Goal: Find specific fact: Find contact information

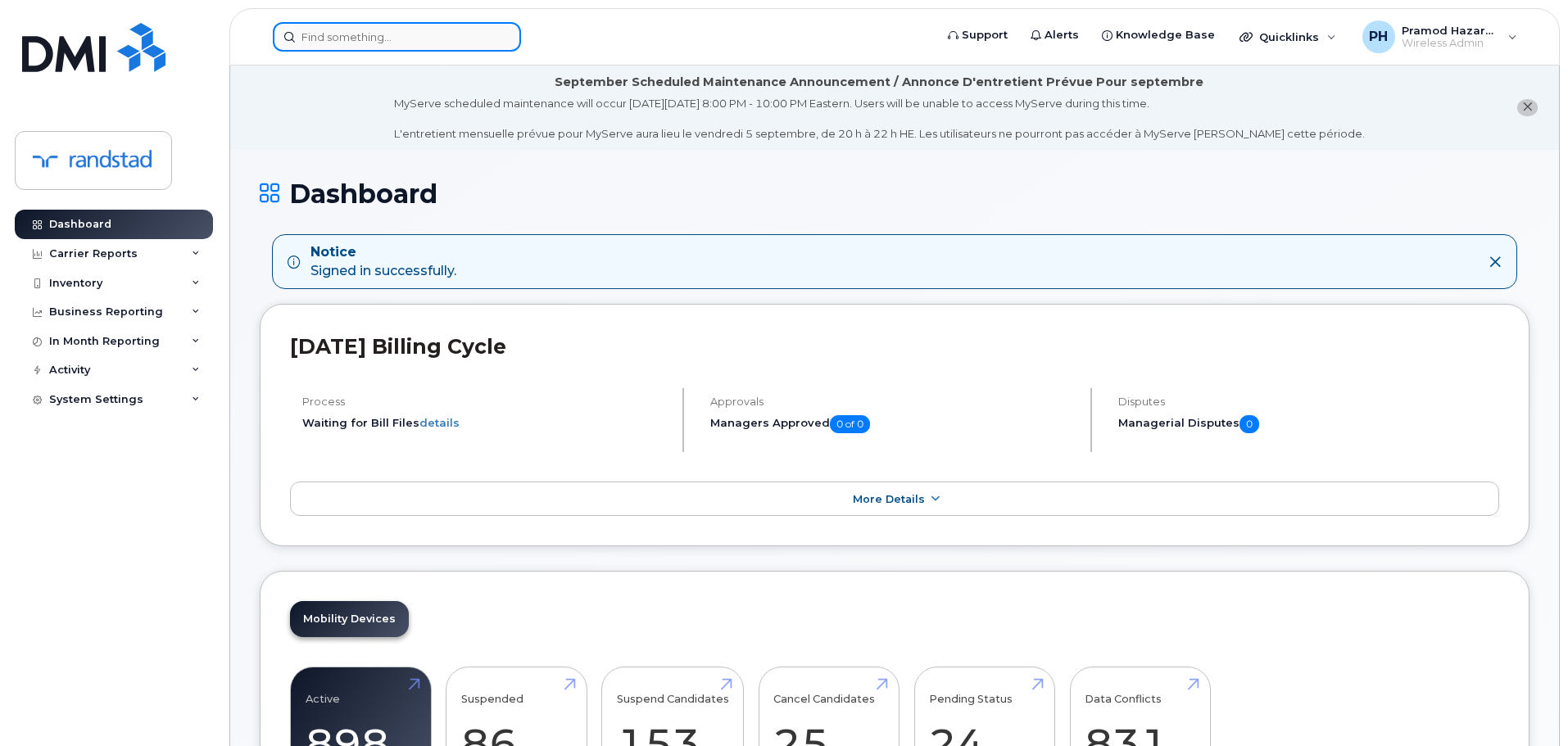
click at [471, 33] on input at bounding box center [397, 37] width 248 height 30
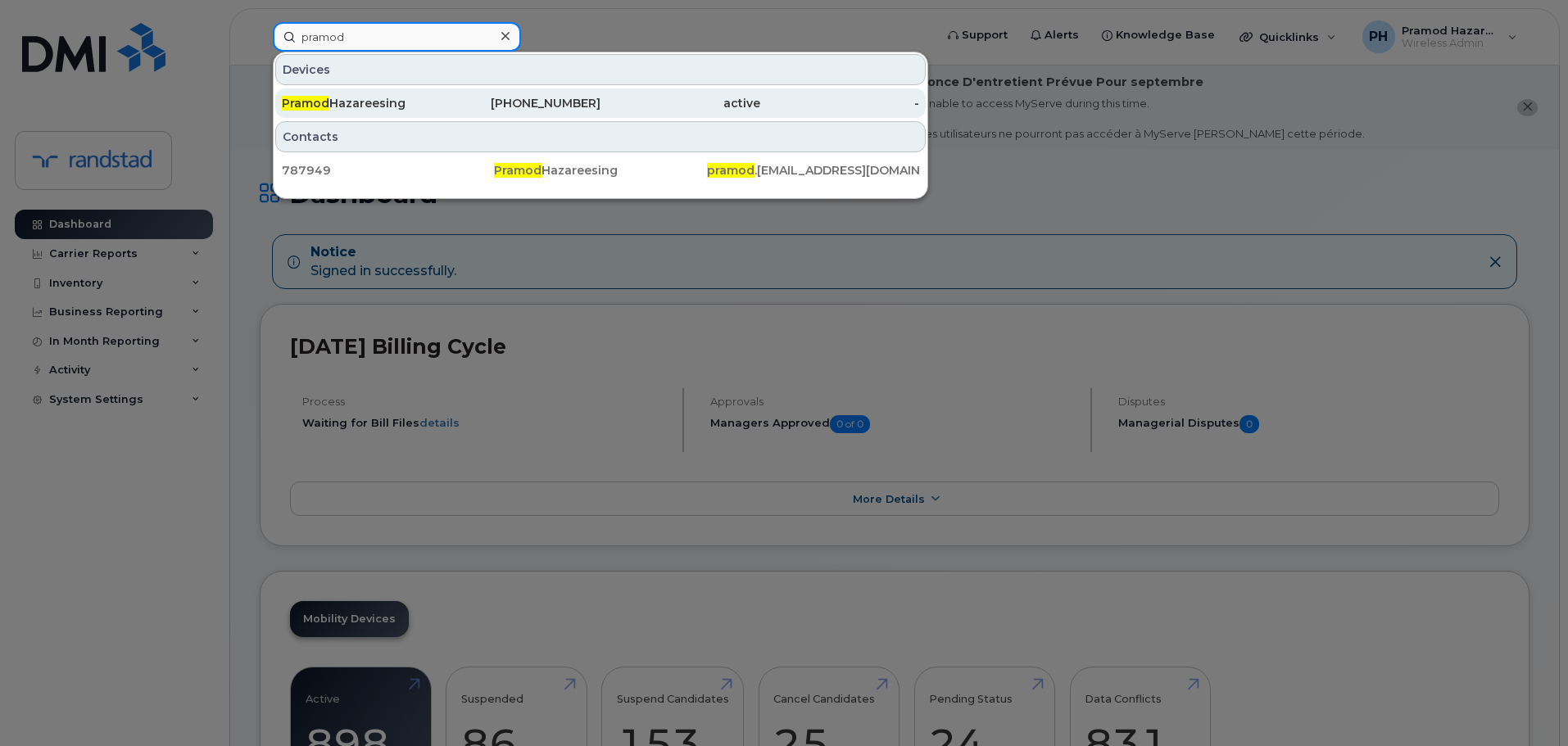
type input "pramod"
click at [470, 96] on div "437-326-5313" at bounding box center [521, 103] width 160 height 17
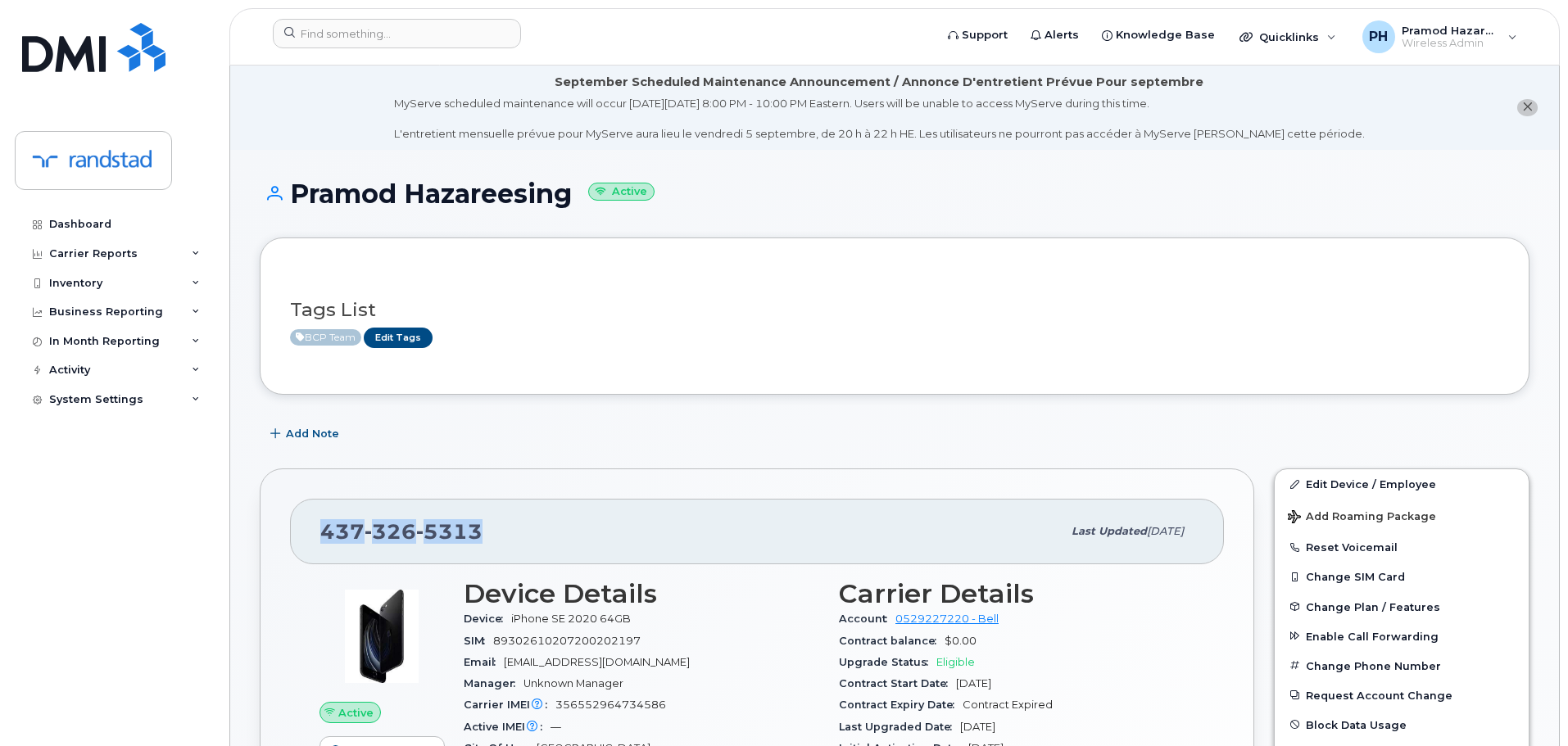
drag, startPoint x: 480, startPoint y: 548, endPoint x: 304, endPoint y: 541, distance: 176.1
click at [304, 541] on div "[PHONE_NUMBER] Last updated [DATE]" at bounding box center [757, 531] width 934 height 65
copy span "[PHONE_NUMBER]"
